Goal: Register for event/course

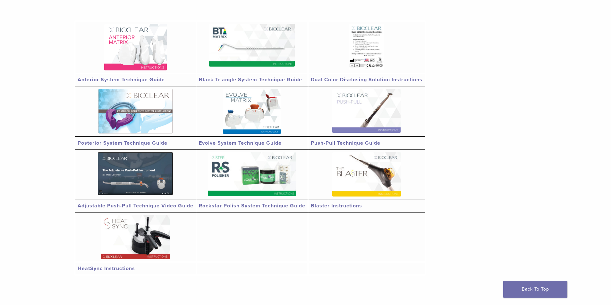
scroll to position [160, 0]
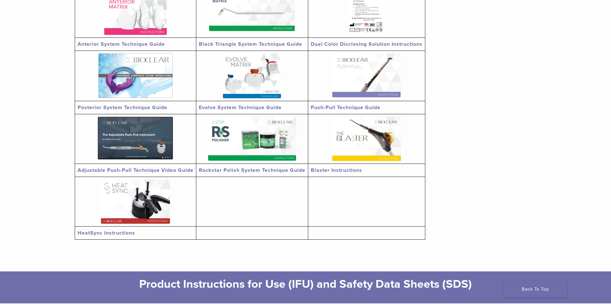
click at [162, 210] on img at bounding box center [135, 202] width 69 height 44
click at [363, 147] on img at bounding box center [366, 139] width 69 height 44
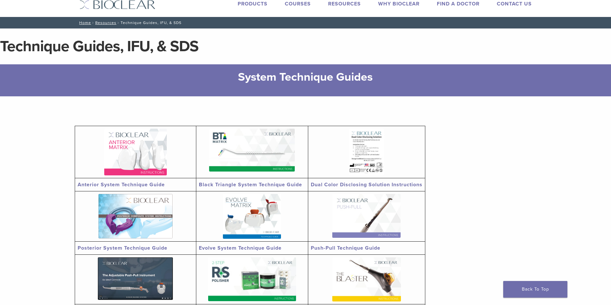
scroll to position [0, 0]
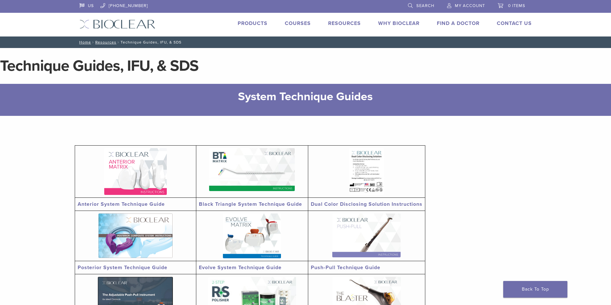
click at [302, 24] on link "Courses" at bounding box center [298, 23] width 26 height 6
click at [257, 174] on img at bounding box center [252, 169] width 86 height 43
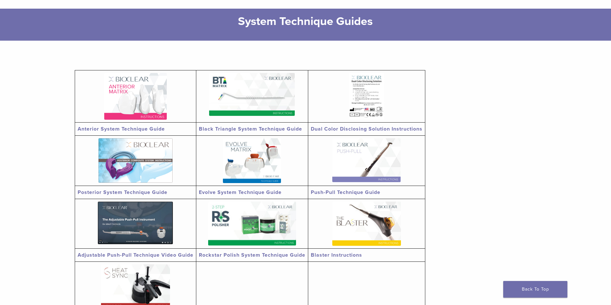
scroll to position [96, 0]
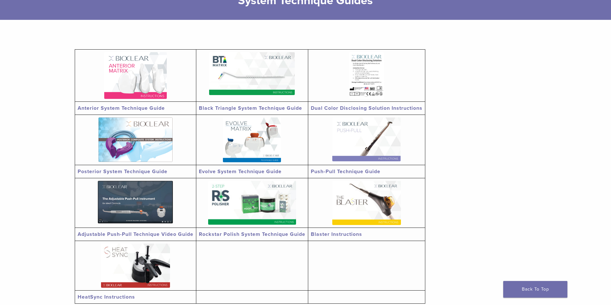
click at [387, 73] on link at bounding box center [367, 75] width 112 height 46
click at [267, 209] on img at bounding box center [252, 203] width 88 height 44
click at [136, 135] on img at bounding box center [135, 140] width 74 height 45
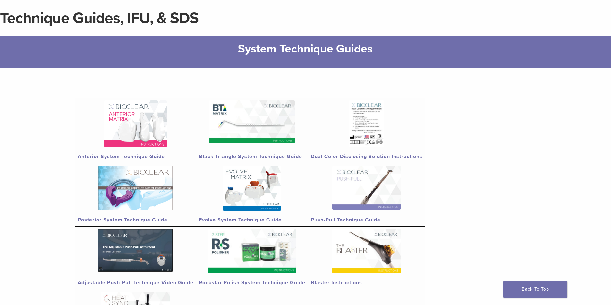
scroll to position [0, 0]
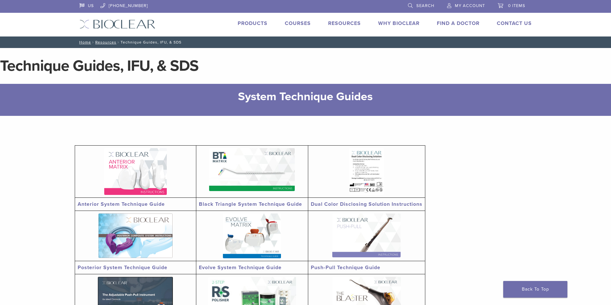
click at [296, 25] on link "Courses" at bounding box center [298, 23] width 26 height 6
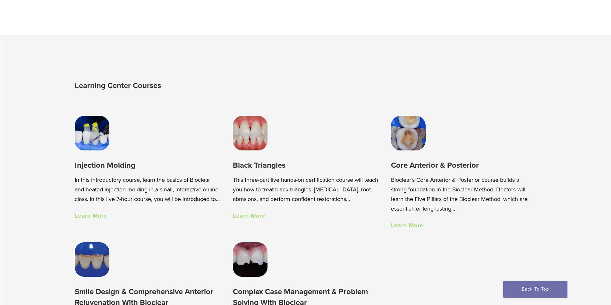
scroll to position [481, 0]
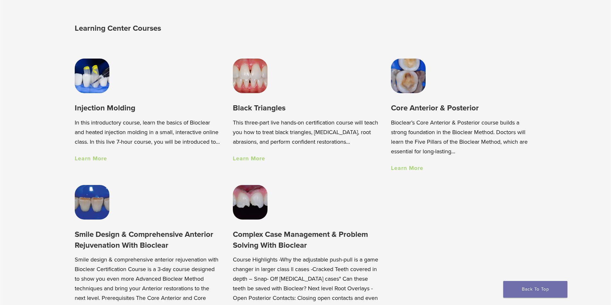
click at [103, 162] on link "Learn More" at bounding box center [91, 158] width 32 height 7
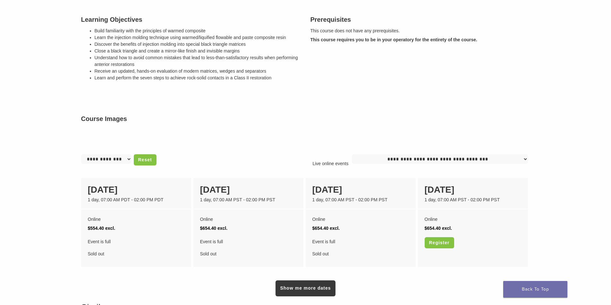
scroll to position [481, 0]
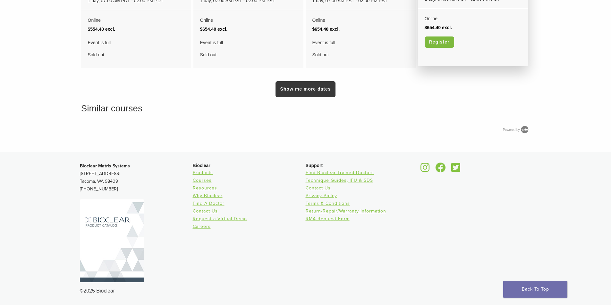
click at [437, 48] on link "Register" at bounding box center [438, 42] width 29 height 11
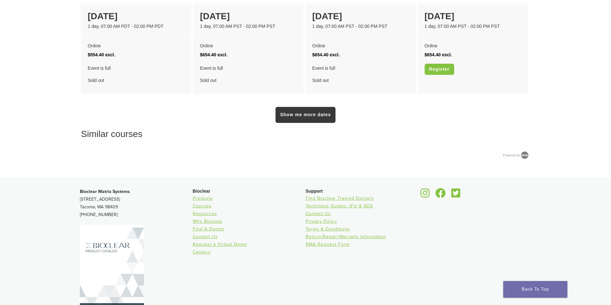
scroll to position [313, 0]
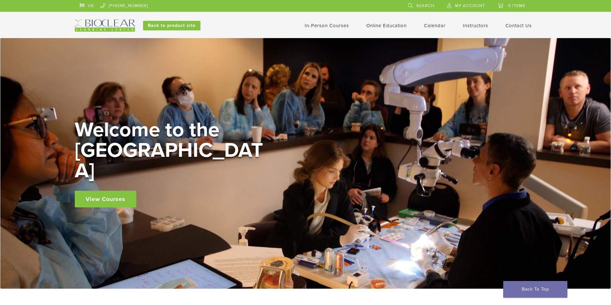
click at [440, 27] on link "Calendar" at bounding box center [434, 26] width 21 height 6
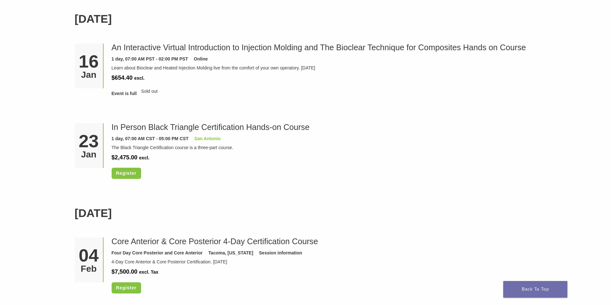
scroll to position [673, 0]
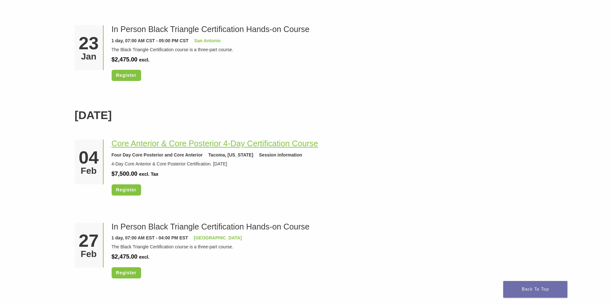
click at [288, 145] on link "Core Anterior & Core Posterior 4-Day Certification Course" at bounding box center [215, 143] width 206 height 9
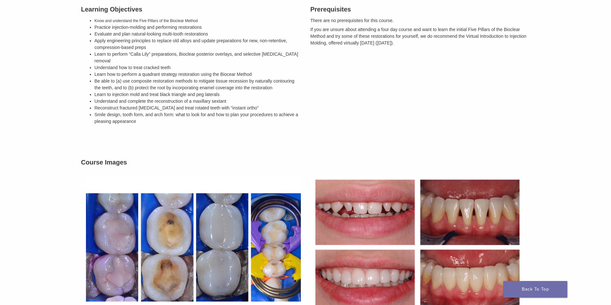
scroll to position [256, 0]
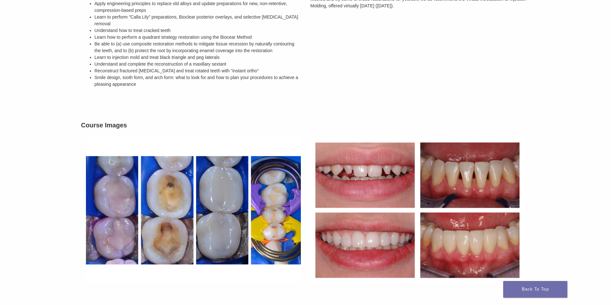
click at [120, 213] on img at bounding box center [193, 210] width 224 height 154
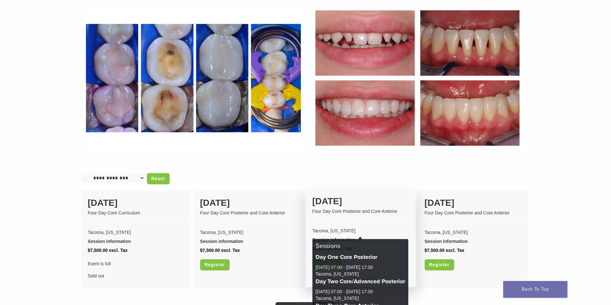
scroll to position [353, 0]
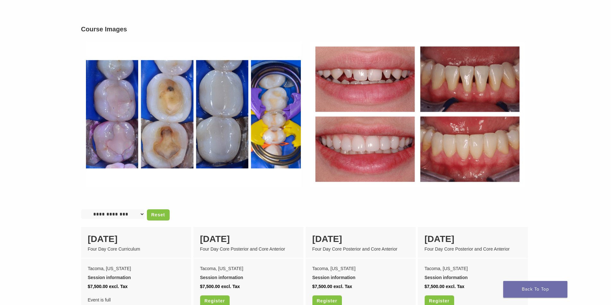
click at [275, 96] on img at bounding box center [193, 114] width 224 height 154
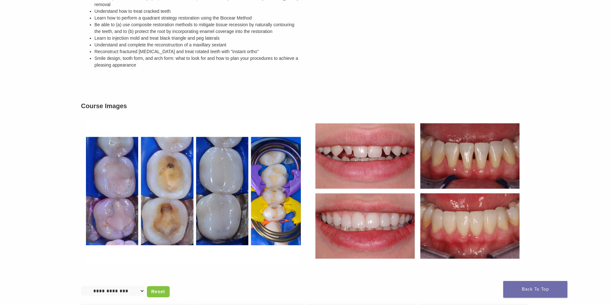
scroll to position [0, 0]
